Goal: Task Accomplishment & Management: Manage account settings

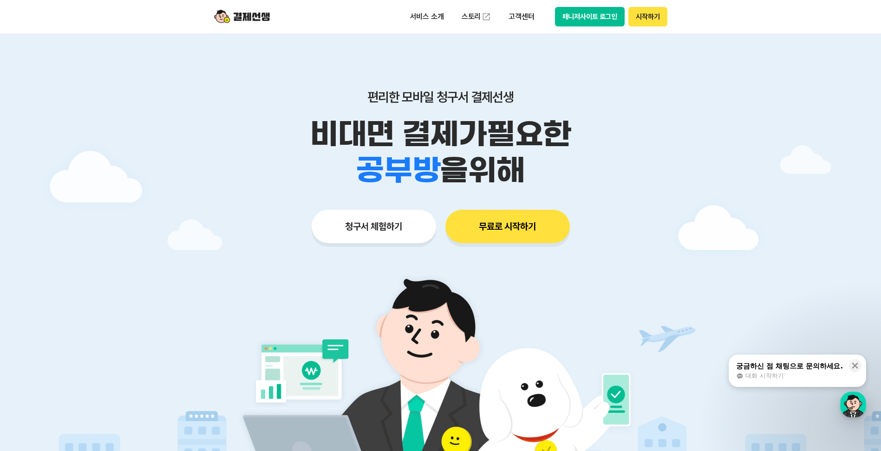
click at [595, 13] on button "매니저사이트 로그인" at bounding box center [590, 17] width 70 height 20
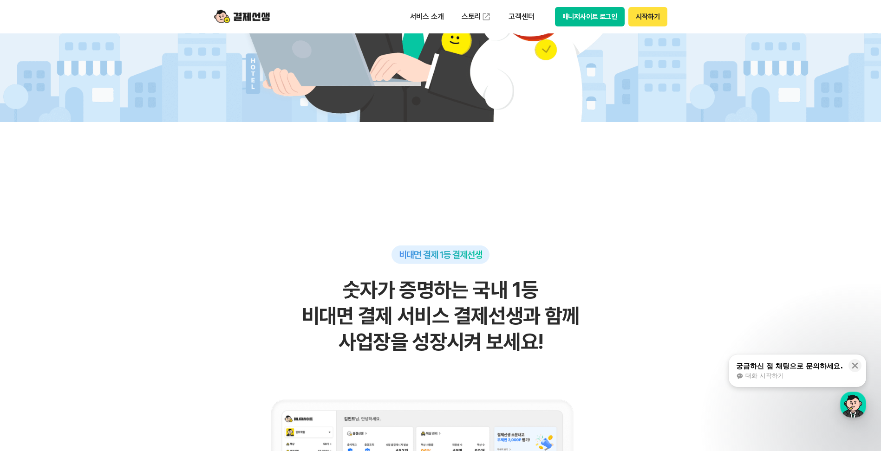
scroll to position [418, 0]
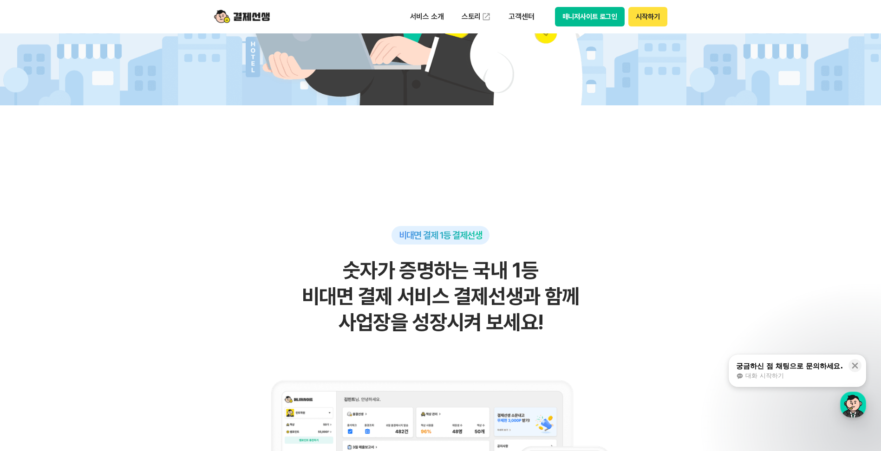
click at [793, 380] on div "대화 시작하기" at bounding box center [789, 376] width 107 height 8
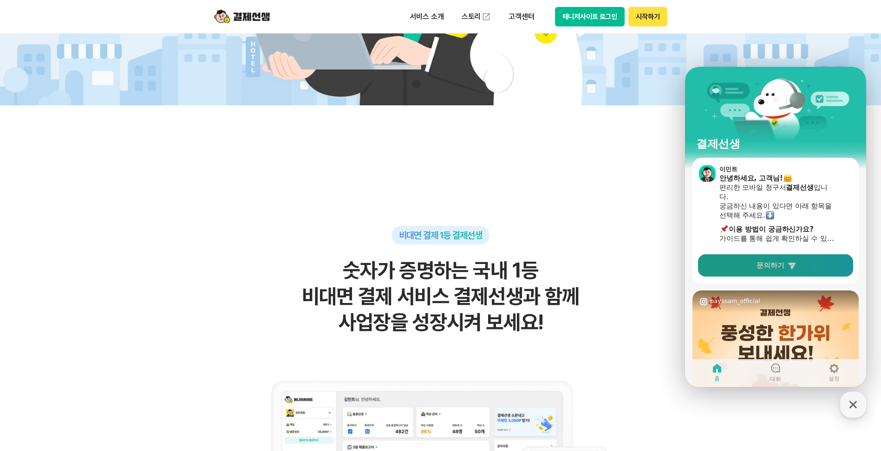
click at [772, 263] on span "문의하기" at bounding box center [770, 265] width 28 height 9
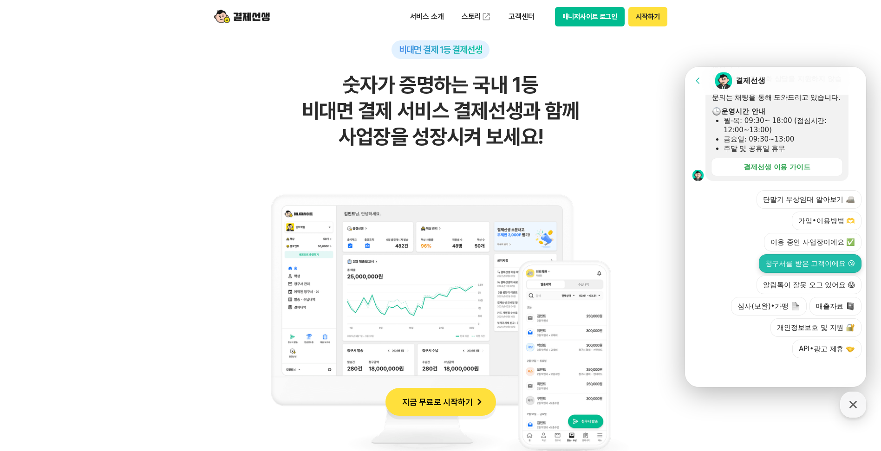
scroll to position [696, 0]
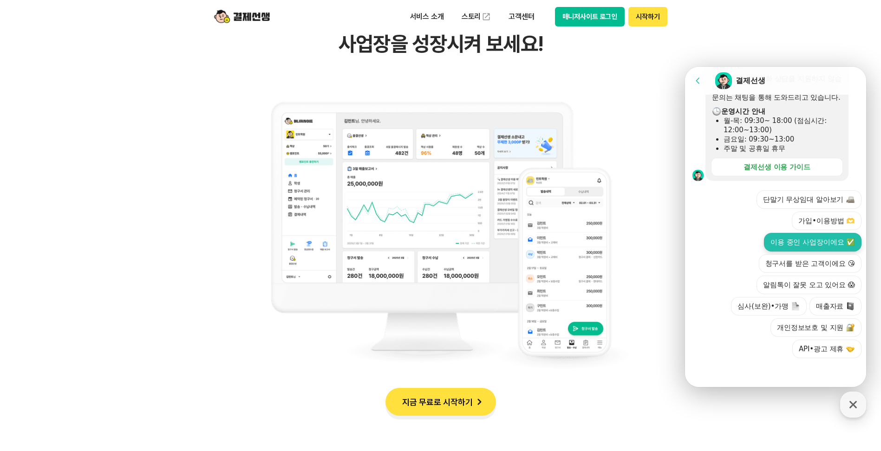
click at [799, 241] on button "이용 중인 사업장이에요 ✅" at bounding box center [813, 242] width 98 height 19
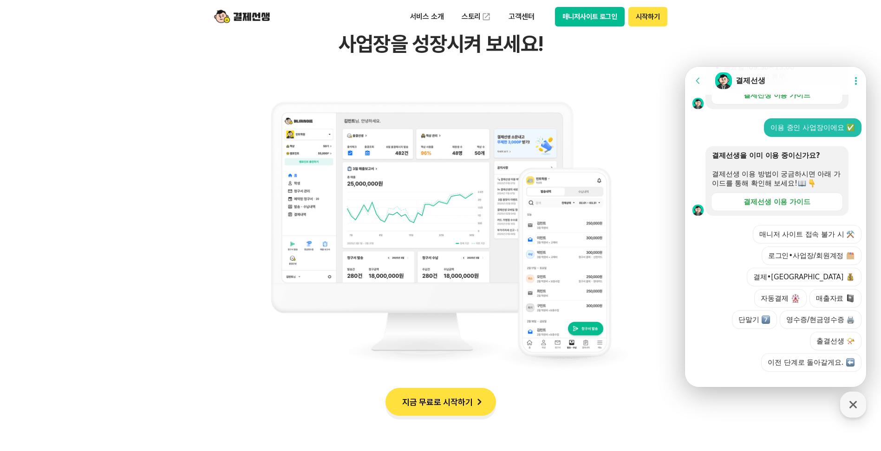
scroll to position [337, 0]
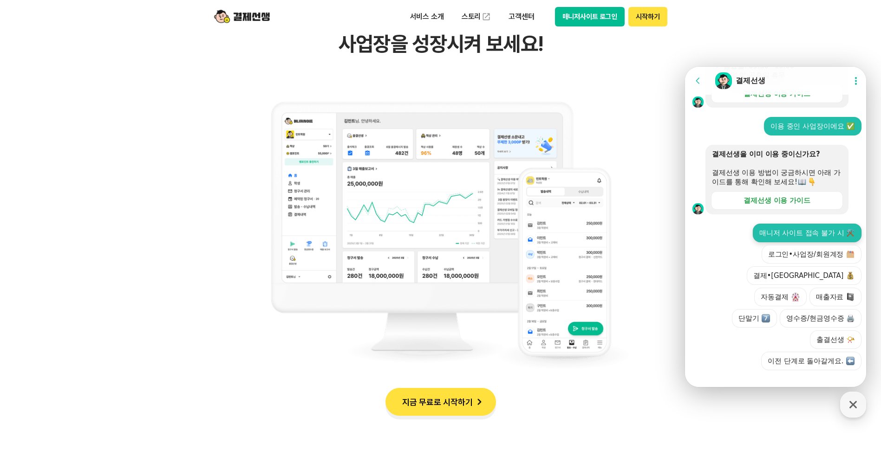
click at [800, 242] on button "매니저 사이트 접속 불가 시 ⚒️" at bounding box center [807, 233] width 109 height 19
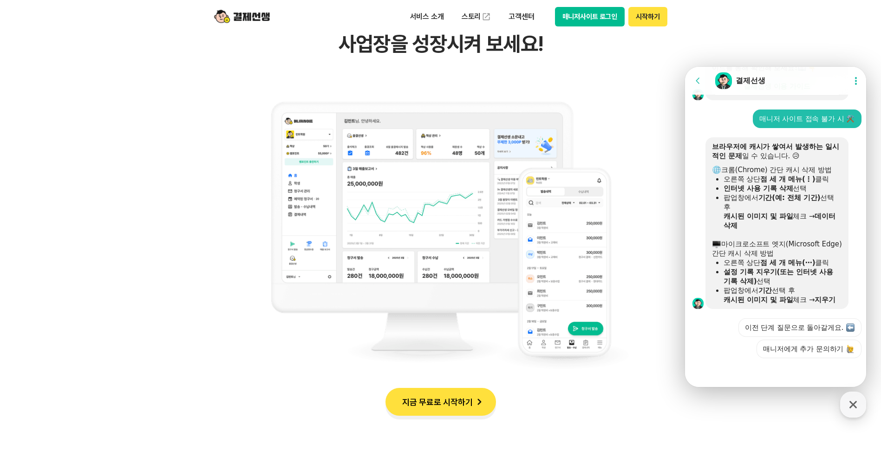
scroll to position [470, 0]
drag, startPoint x: 798, startPoint y: 79, endPoint x: 1161, endPoint y: 110, distance: 363.9
click at [866, 67] on html "Go to previous page Chat Room 결제선생 Show userchat action dialog Message List 문의는…" at bounding box center [775, 67] width 181 height 0
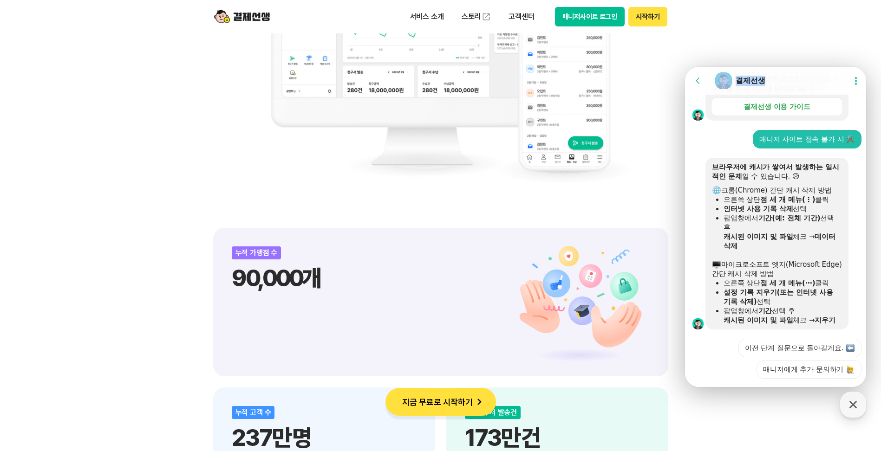
scroll to position [377, 0]
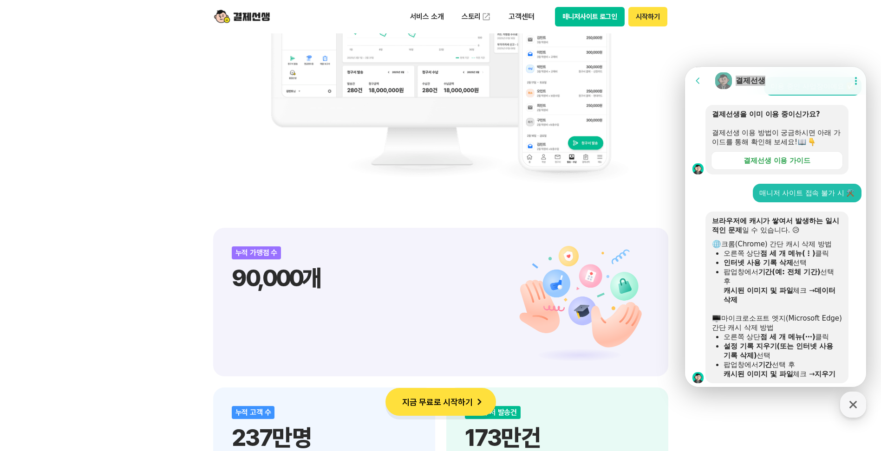
drag, startPoint x: 773, startPoint y: 38, endPoint x: 658, endPoint y: 4, distance: 119.6
click at [768, 34] on div "비대면 결제 1등 결제선생 숫자가 증명하는 국내 1등 비대면 결제 서비스 결제선생과 함께 사업장을 성장시켜 보세요! 누적 가맹점 수 90,00…" at bounding box center [440, 459] width 881 height 1637
click at [591, 19] on button "매니저사이트 로그인" at bounding box center [590, 17] width 70 height 20
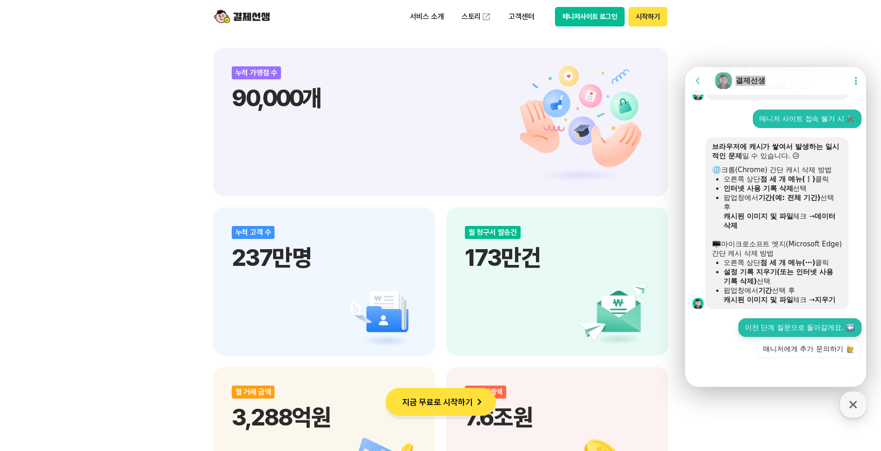
scroll to position [1161, 0]
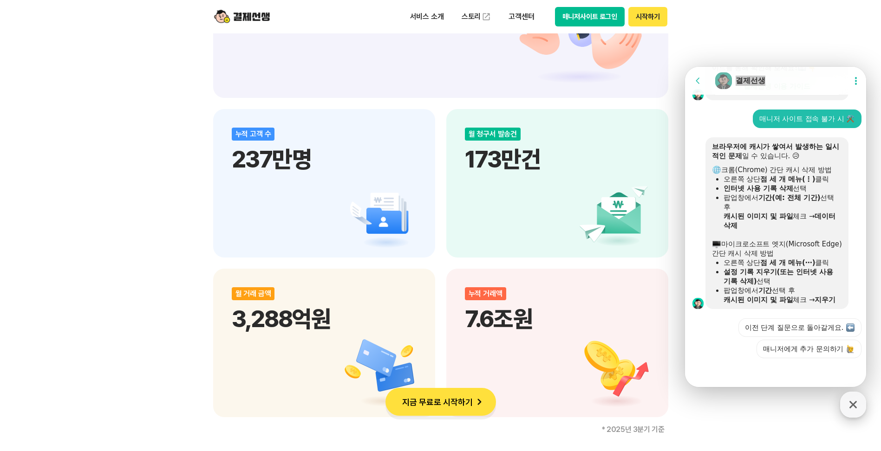
click at [848, 404] on icon "button" at bounding box center [853, 405] width 17 height 17
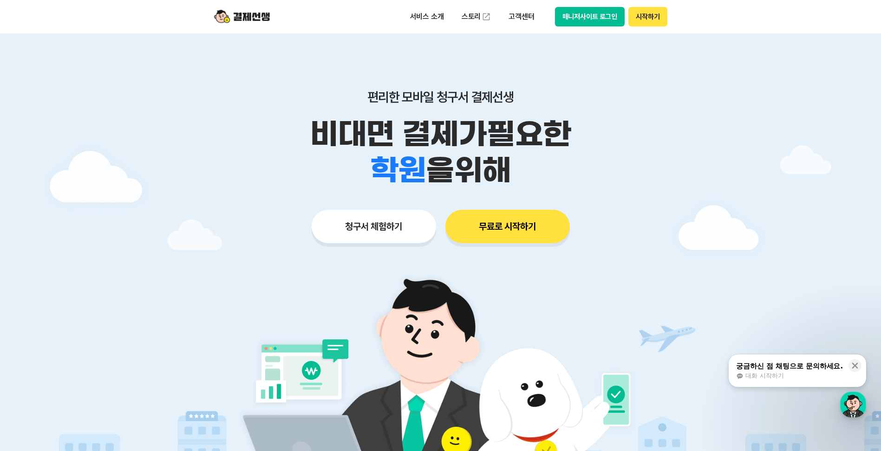
click at [598, 10] on button "매니저사이트 로그인" at bounding box center [590, 17] width 70 height 20
click at [810, 375] on div "대화 시작하기" at bounding box center [789, 376] width 107 height 8
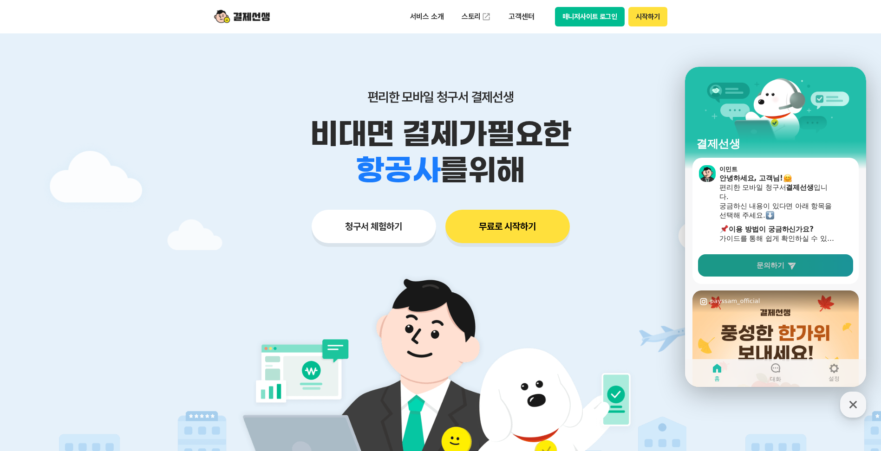
click at [786, 266] on link "문의하기" at bounding box center [775, 265] width 155 height 22
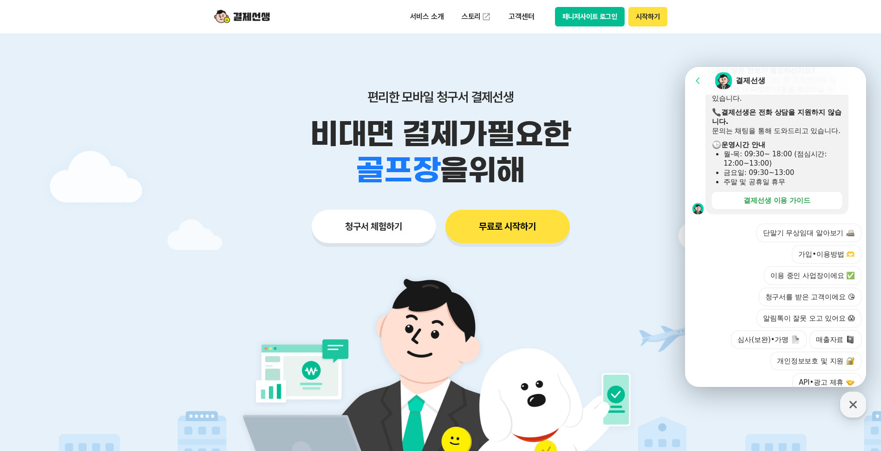
scroll to position [273, 0]
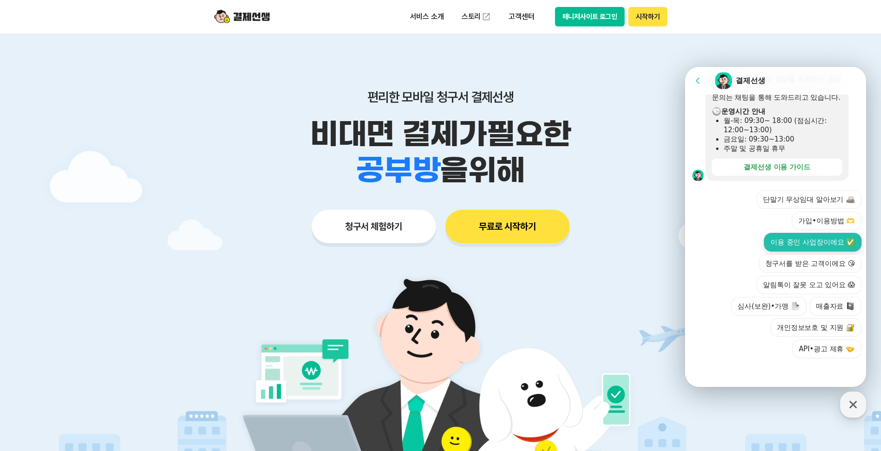
click at [805, 251] on button "이용 중인 사업장이에요 ✅" at bounding box center [813, 242] width 98 height 19
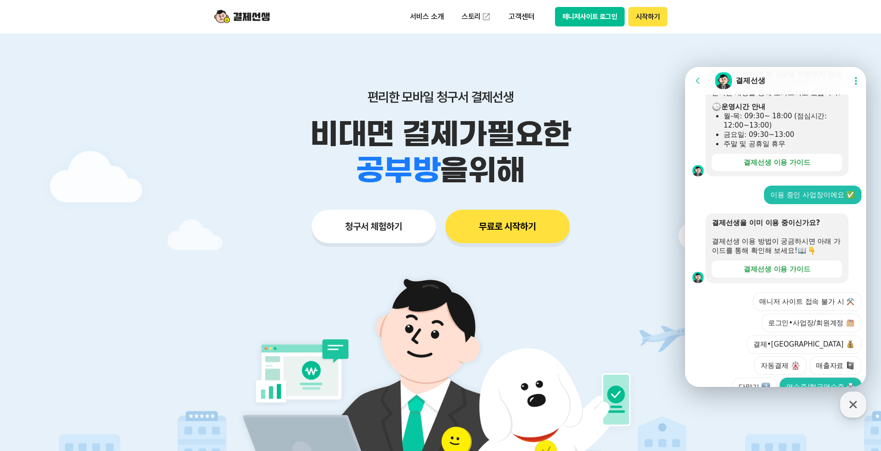
scroll to position [337, 0]
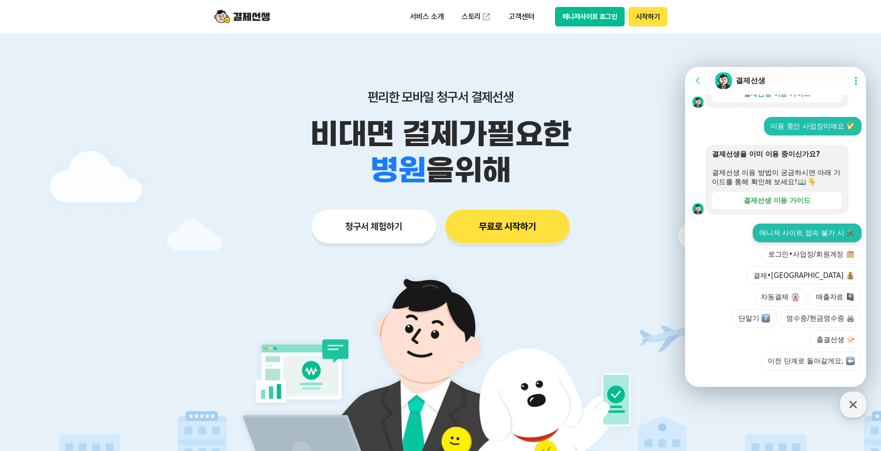
click at [814, 240] on button "매니저 사이트 접속 불가 시 ⚒️" at bounding box center [807, 233] width 109 height 19
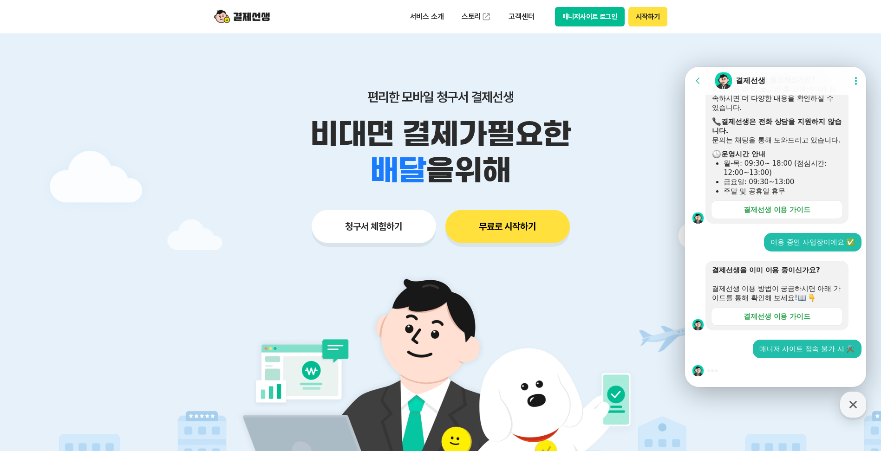
click at [823, 347] on div "매니저 사이트 접속 불가 시 ⚒️" at bounding box center [807, 349] width 96 height 9
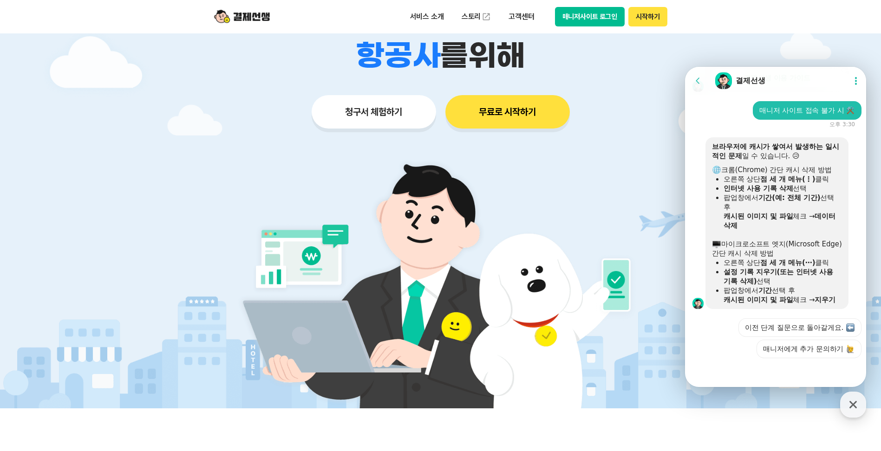
scroll to position [232, 0]
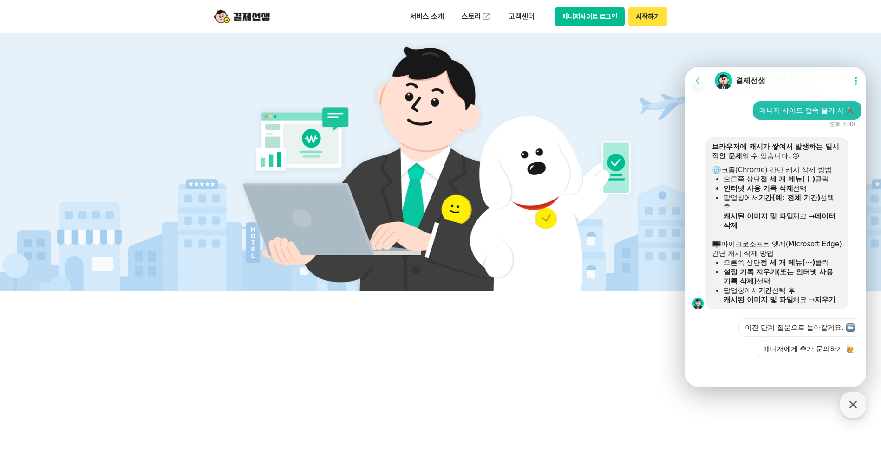
drag, startPoint x: 1553, startPoint y: 67, endPoint x: 696, endPoint y: 105, distance: 857.0
click at [696, 105] on div "매니저 사이트 접속 불가 시 ⚒️" at bounding box center [777, 110] width 184 height 19
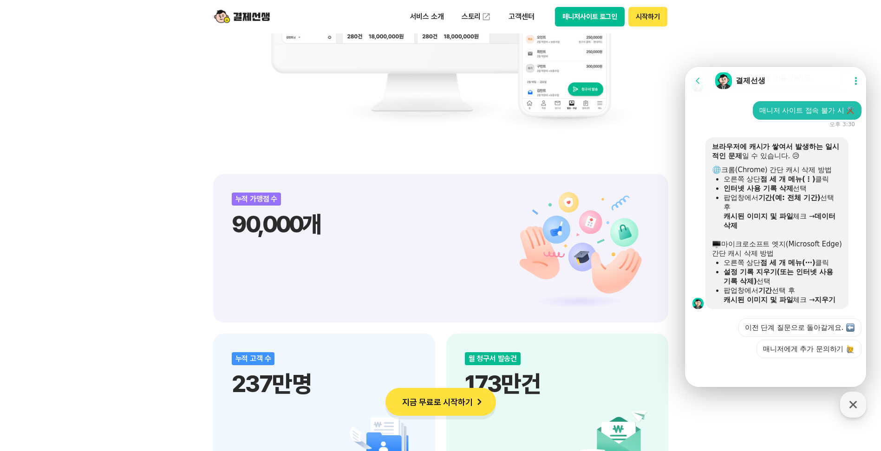
scroll to position [975, 0]
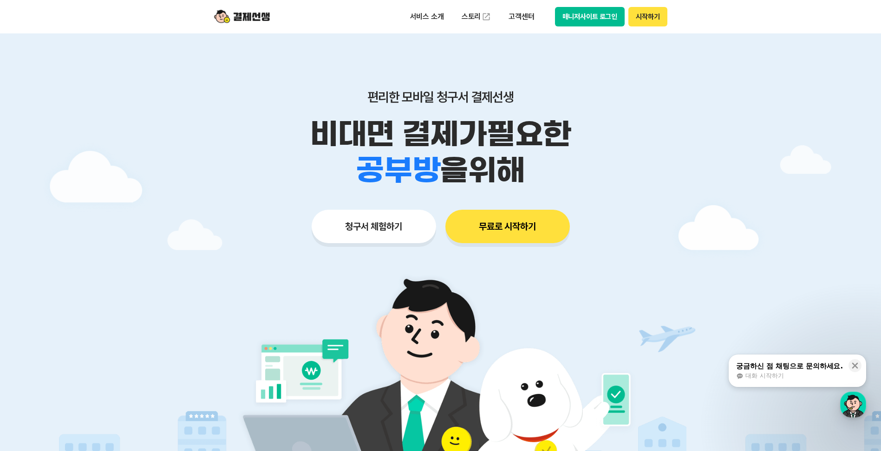
click at [616, 13] on button "매니저사이트 로그인" at bounding box center [590, 17] width 70 height 20
